Goal: Transaction & Acquisition: Purchase product/service

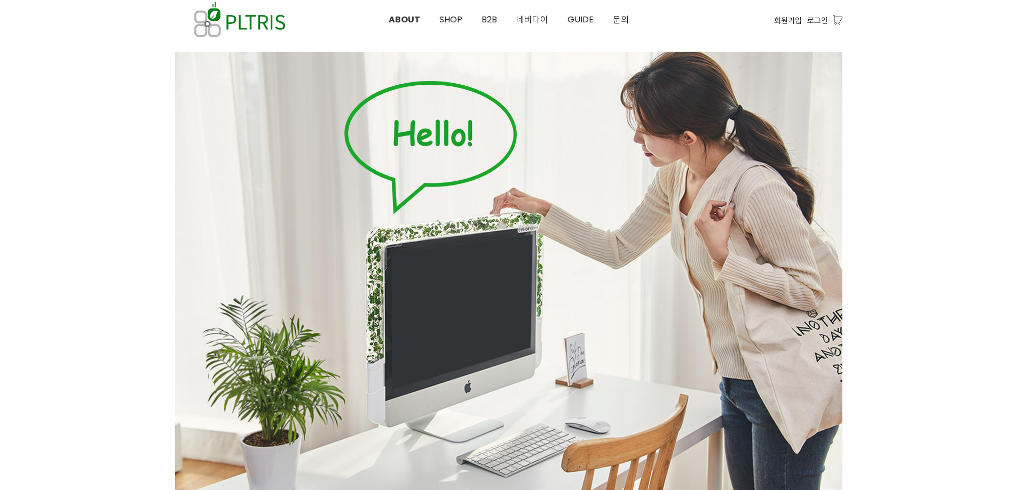
scroll to position [53, 0]
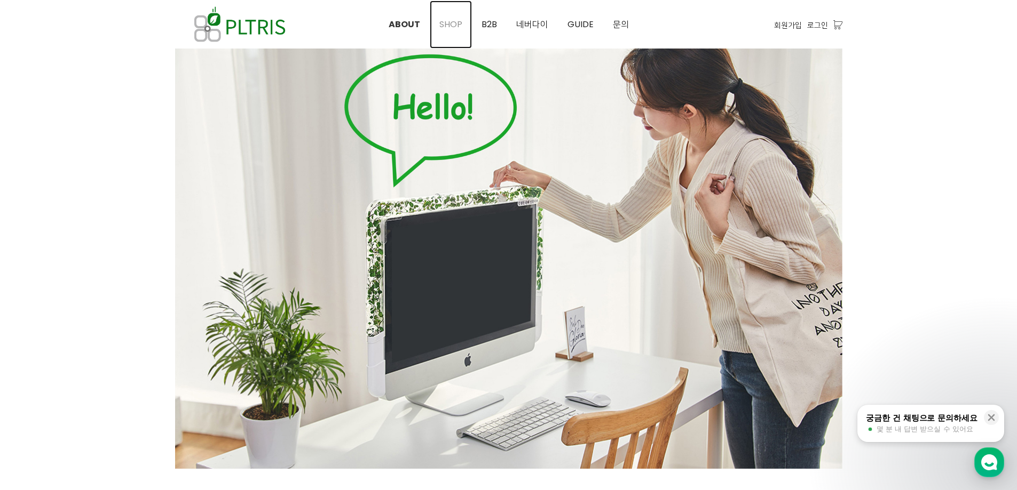
click at [461, 19] on span "SHOP" at bounding box center [450, 24] width 23 height 12
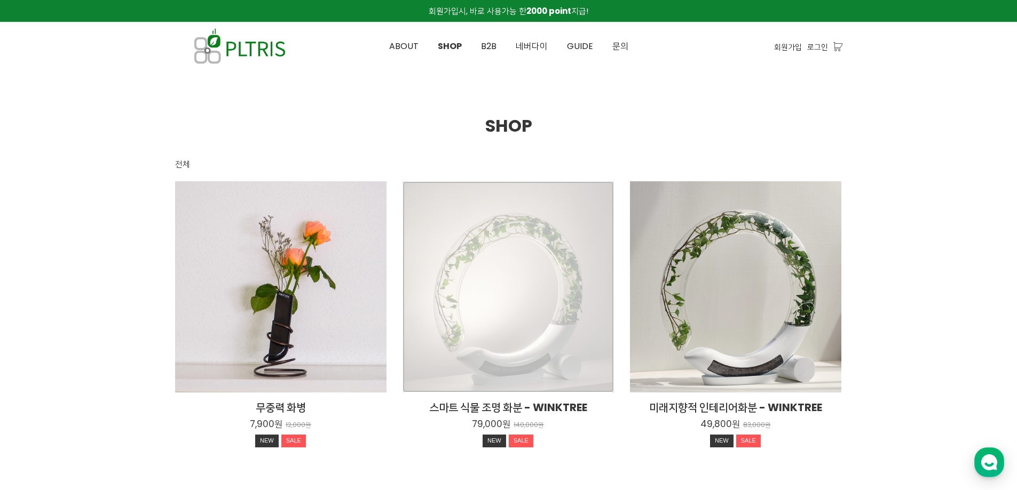
click at [526, 219] on div "스마트 식물 조명 화분 - WINKTREE 79,000원 140,000원 NEW SALE" at bounding box center [507, 286] width 211 height 211
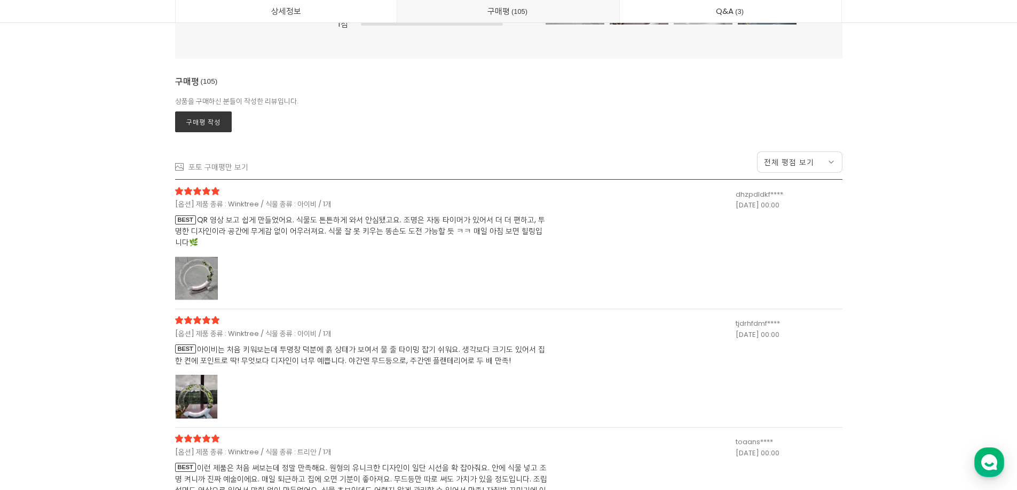
scroll to position [25882, 0]
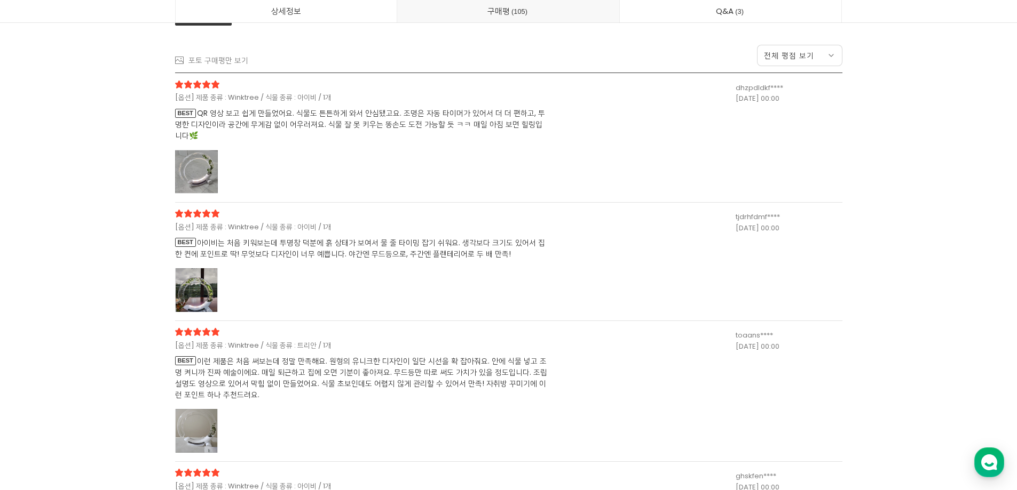
click at [203, 291] on div at bounding box center [196, 290] width 43 height 44
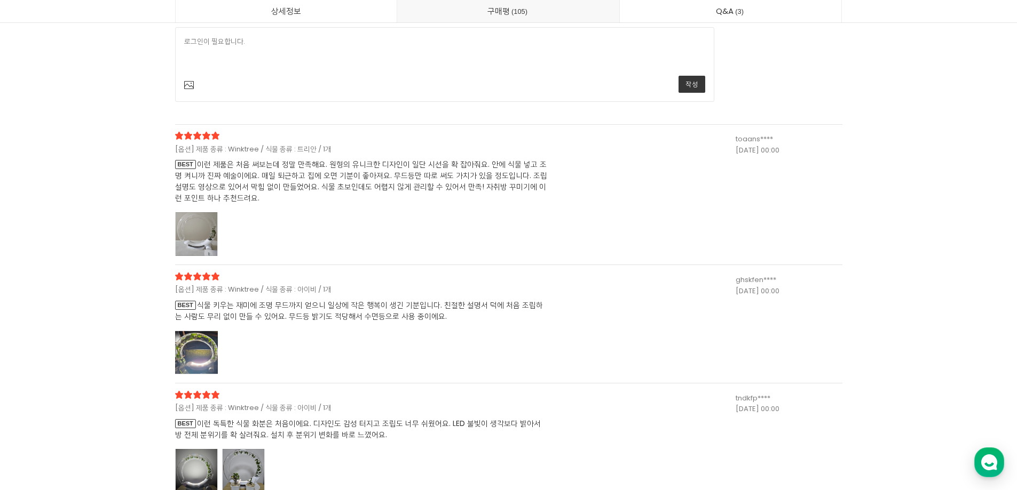
scroll to position [26523, 0]
click at [209, 232] on div at bounding box center [196, 234] width 43 height 44
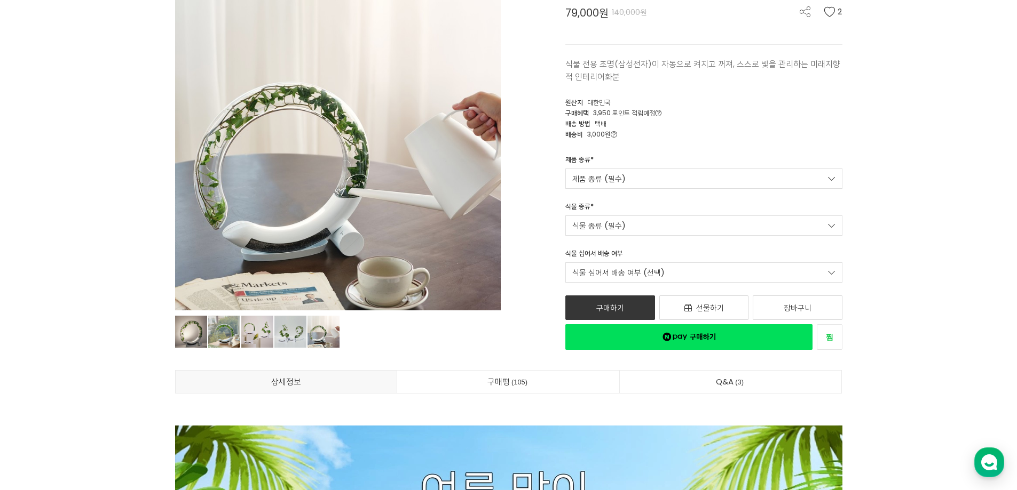
scroll to position [20, 0]
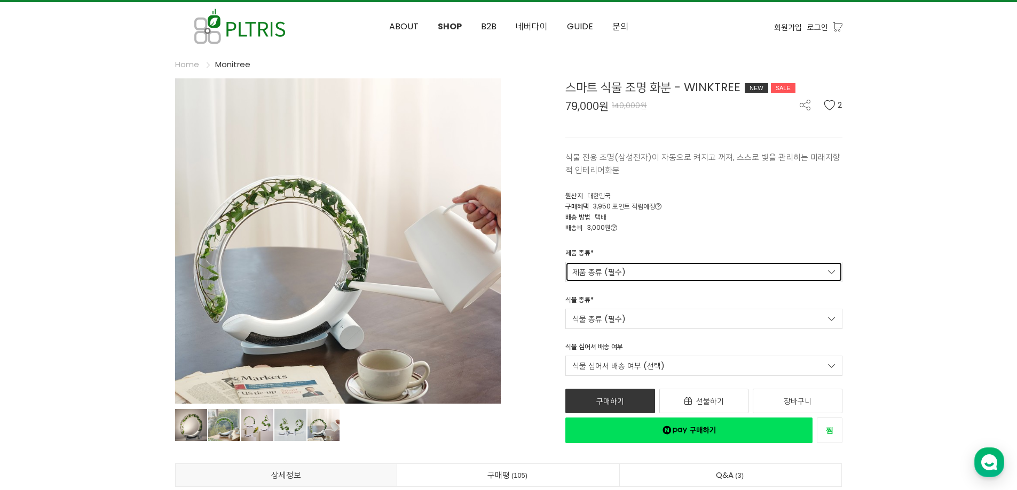
click at [631, 278] on link "제품 종류 (필수)" at bounding box center [703, 272] width 277 height 20
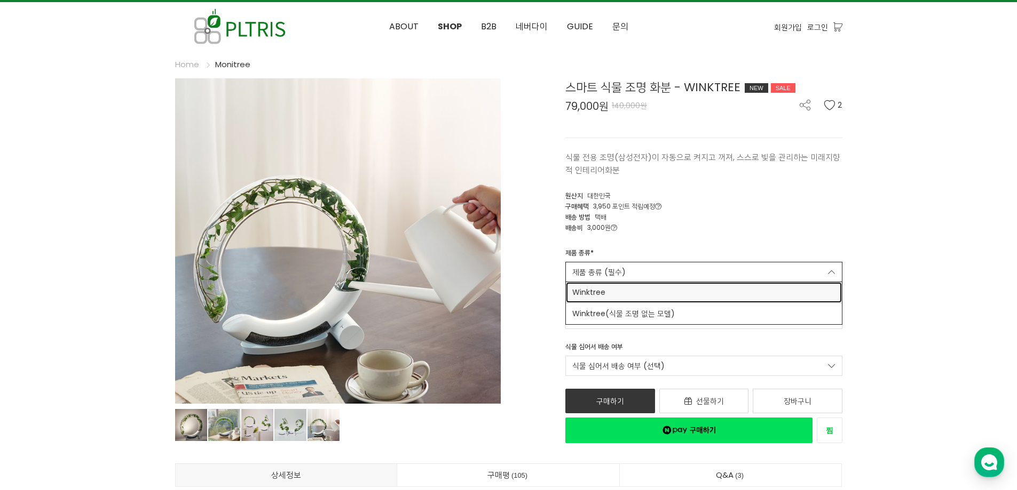
click at [630, 296] on span "Winktree" at bounding box center [703, 292] width 263 height 11
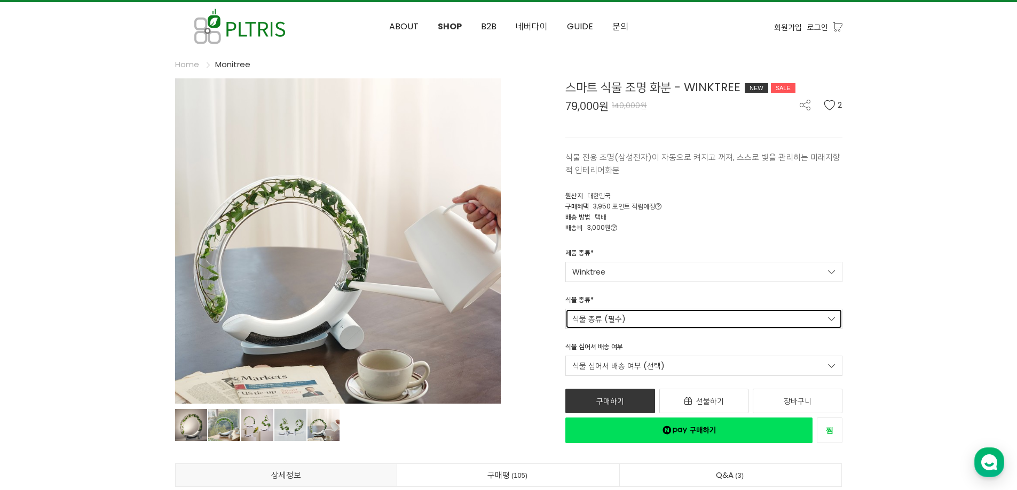
click at [628, 309] on link "식물 종류 (필수)" at bounding box center [703, 319] width 277 height 20
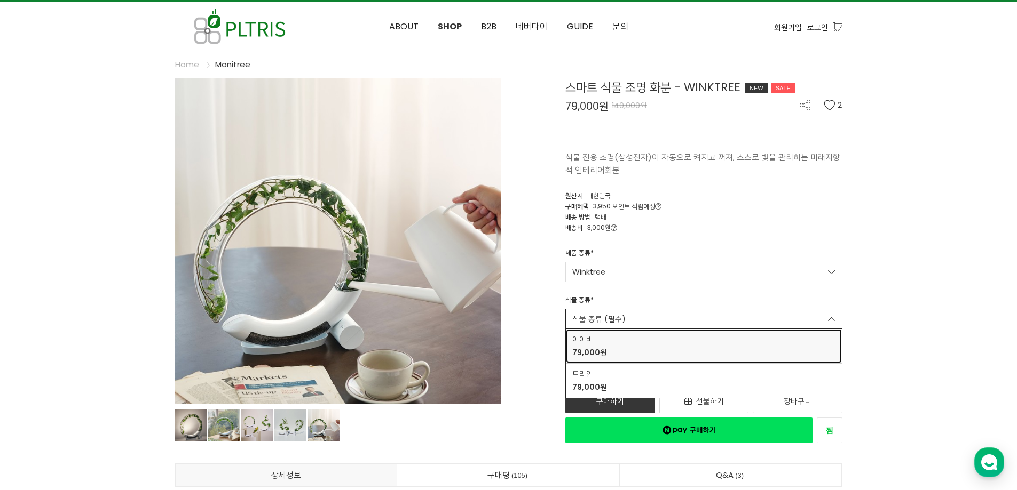
click at [623, 344] on div "아이비 79,000원" at bounding box center [703, 346] width 263 height 25
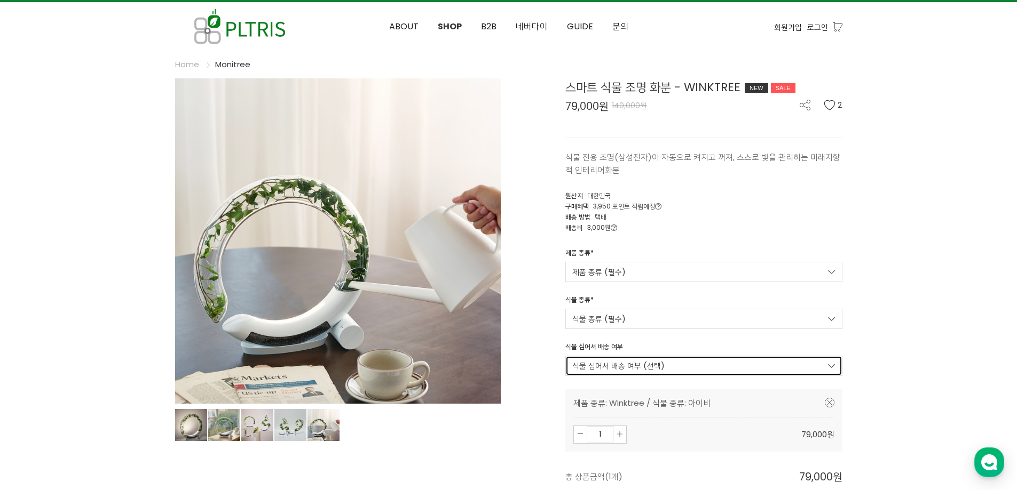
click at [623, 369] on link "식물 심어서 배송 여부 (선택)" at bounding box center [703, 366] width 277 height 20
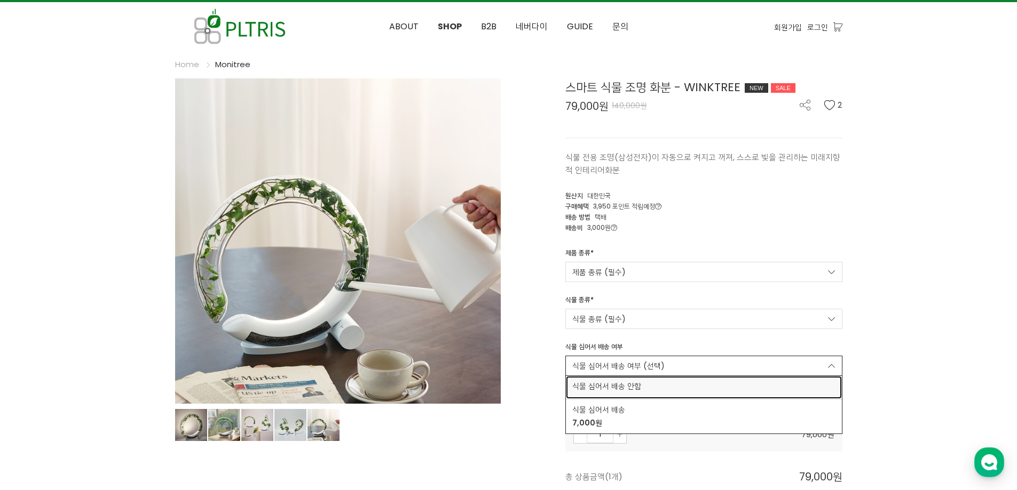
click at [627, 391] on span "식물 심어서 배송 안함" at bounding box center [703, 386] width 263 height 11
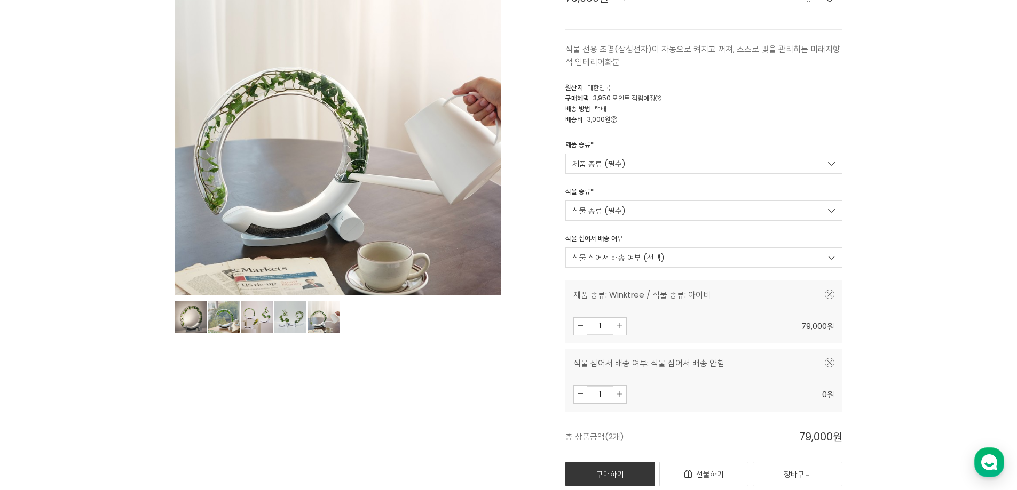
scroll to position [287, 0]
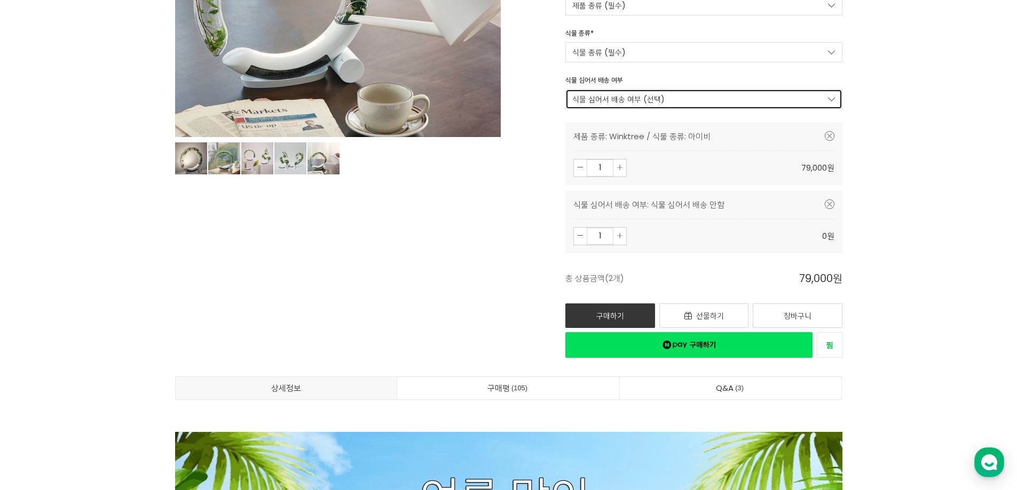
click at [670, 100] on link "식물 심어서 배송 여부 (선택)" at bounding box center [703, 99] width 277 height 20
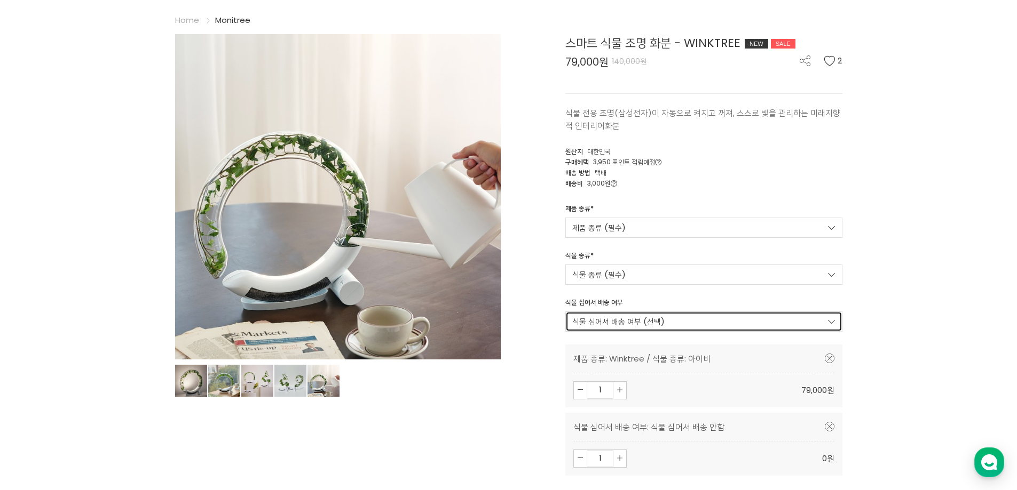
scroll to position [53, 0]
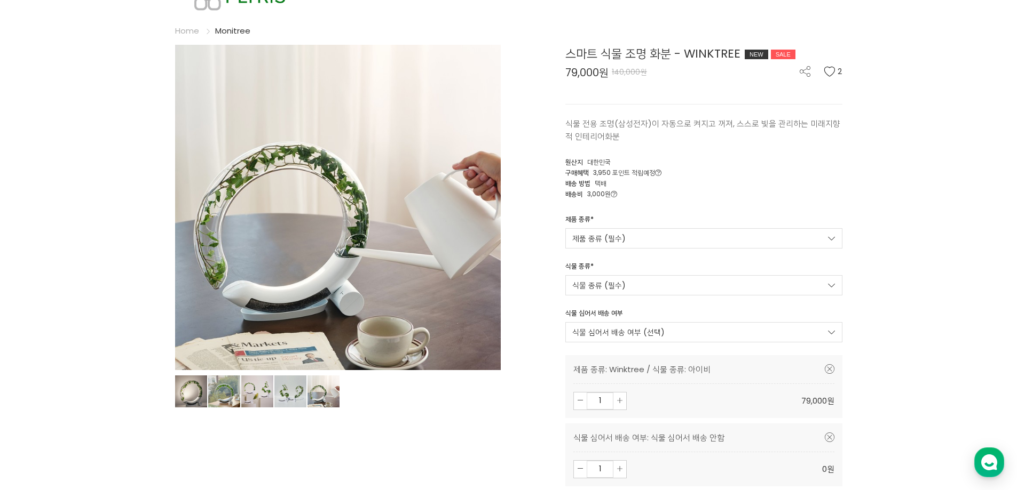
click at [616, 194] on icon at bounding box center [614, 194] width 6 height 6
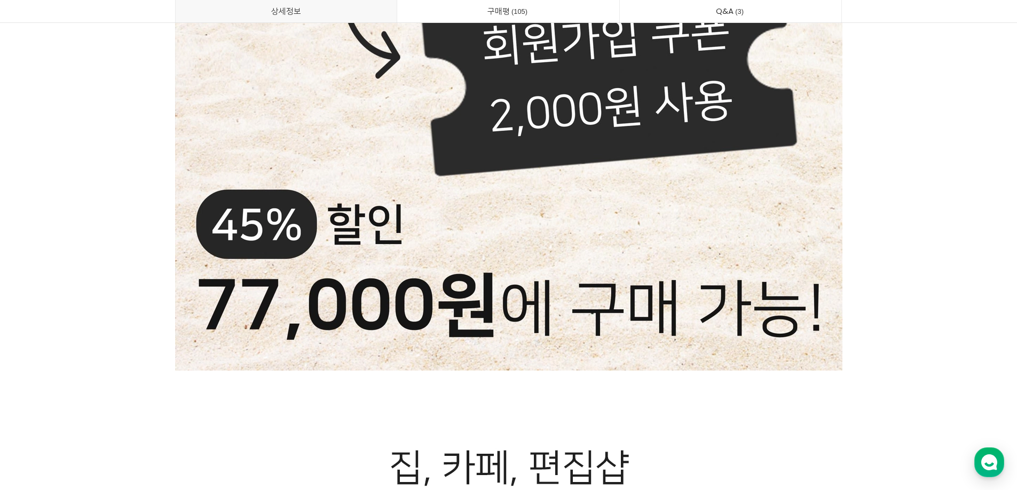
scroll to position [1388, 0]
